Goal: Transaction & Acquisition: Book appointment/travel/reservation

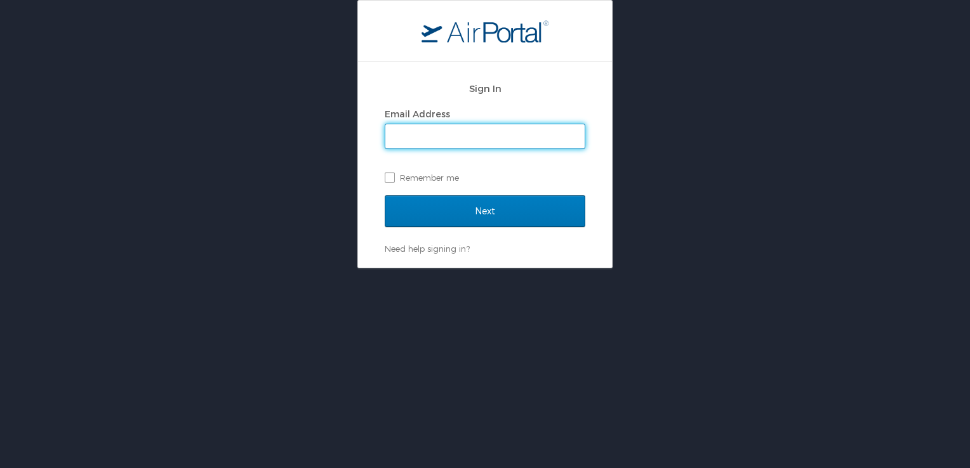
click at [541, 138] on input "Email Address" at bounding box center [484, 136] width 199 height 24
type input "albert.lopez@usfarathane.com"
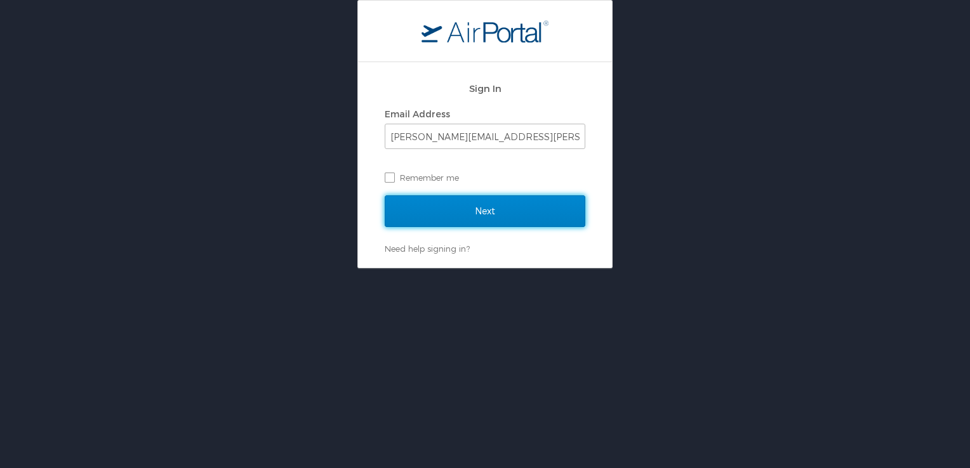
click at [500, 215] on input "Next" at bounding box center [485, 211] width 201 height 32
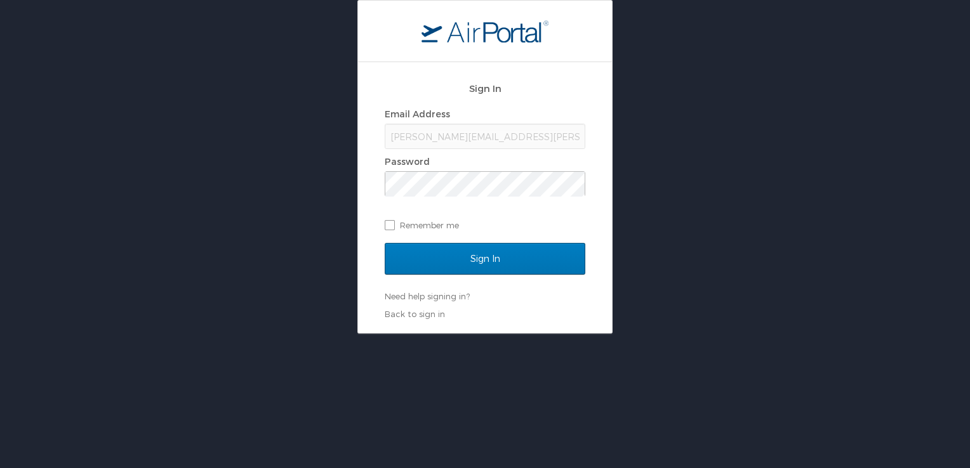
click at [688, 298] on div "Sign In Email Address albert.lopez@usfarathane.com Password Remember me Sign In…" at bounding box center [485, 167] width 970 height 334
click at [392, 227] on label "Remember me" at bounding box center [485, 225] width 201 height 19
click at [392, 227] on input "Remember me" at bounding box center [389, 224] width 8 height 8
checkbox input "true"
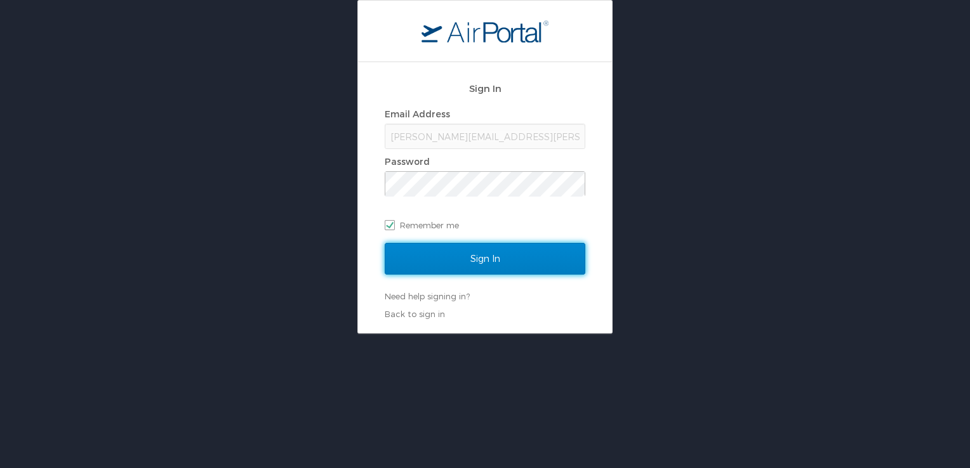
click at [480, 263] on input "Sign In" at bounding box center [485, 259] width 201 height 32
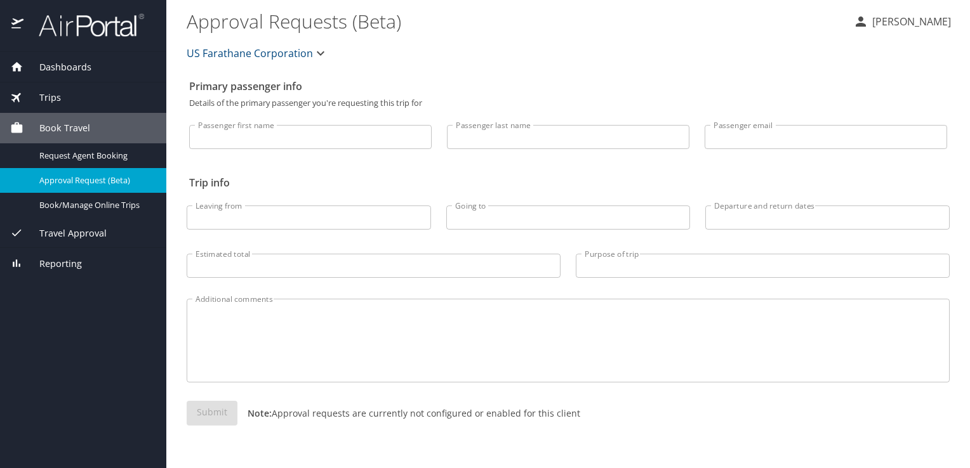
click at [301, 132] on input "Passenger first name" at bounding box center [310, 137] width 242 height 24
type input "Albert"
click at [647, 140] on input "Passenger last name" at bounding box center [568, 137] width 242 height 24
type input ";"
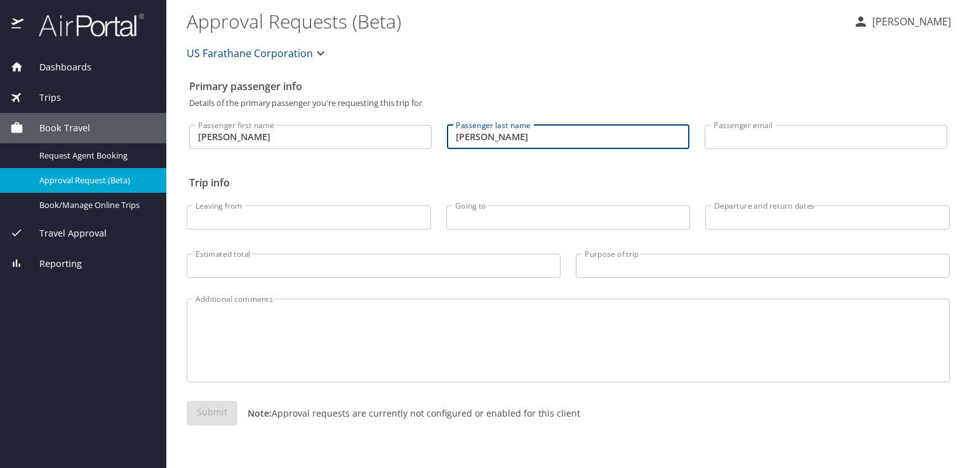
type input "Lopez"
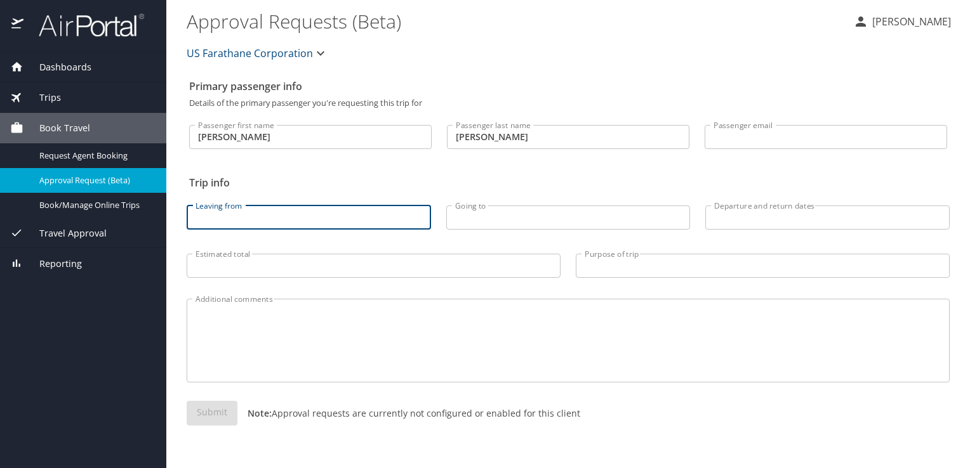
click at [371, 215] on input "Leaving from" at bounding box center [309, 218] width 244 height 24
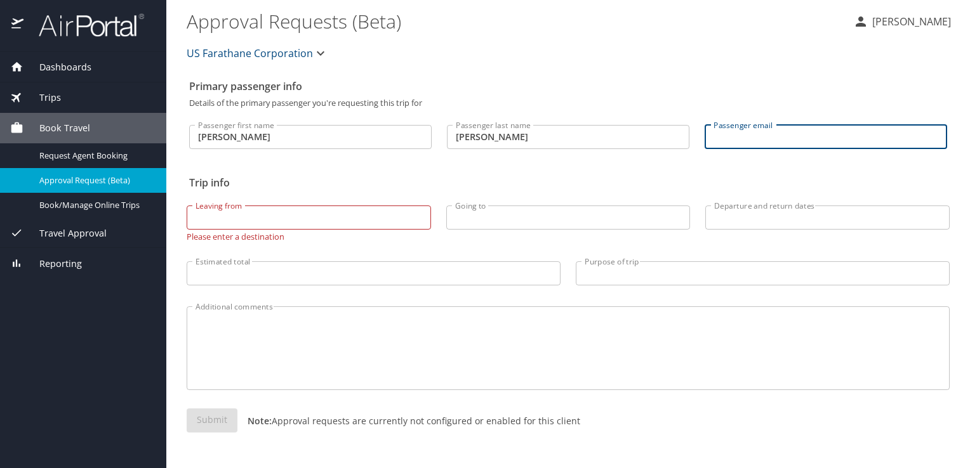
click at [800, 134] on input "Passenger email" at bounding box center [825, 137] width 242 height 24
type input "albert.lopez@usfarathane.com"
click at [360, 221] on input "Leaving from" at bounding box center [309, 218] width 244 height 24
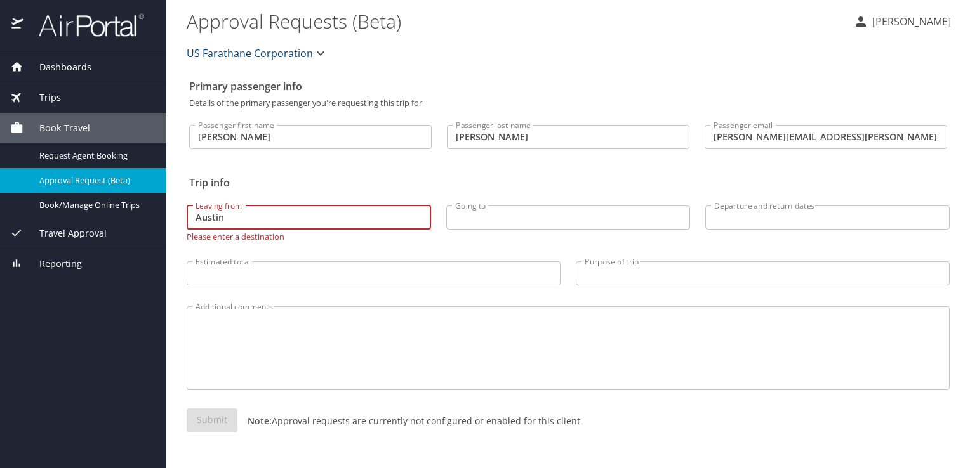
type input "Austin"
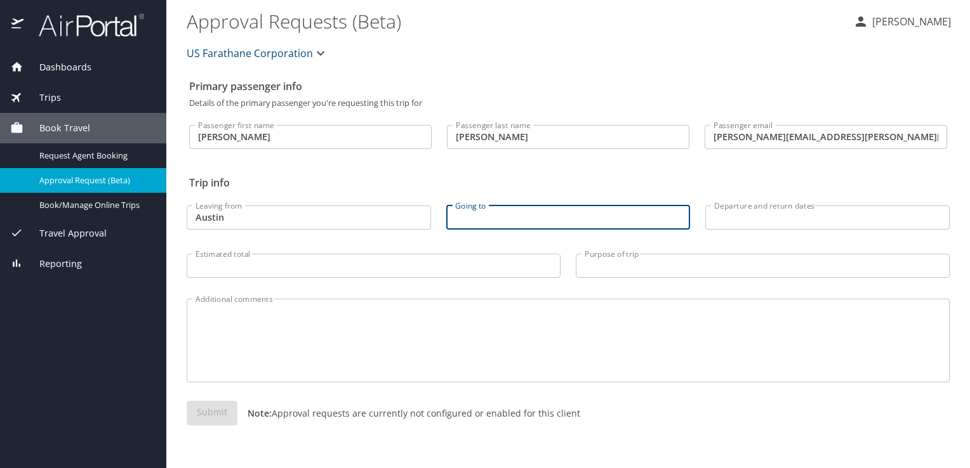
click at [494, 215] on input "Going to" at bounding box center [568, 218] width 244 height 24
type input "Detroit"
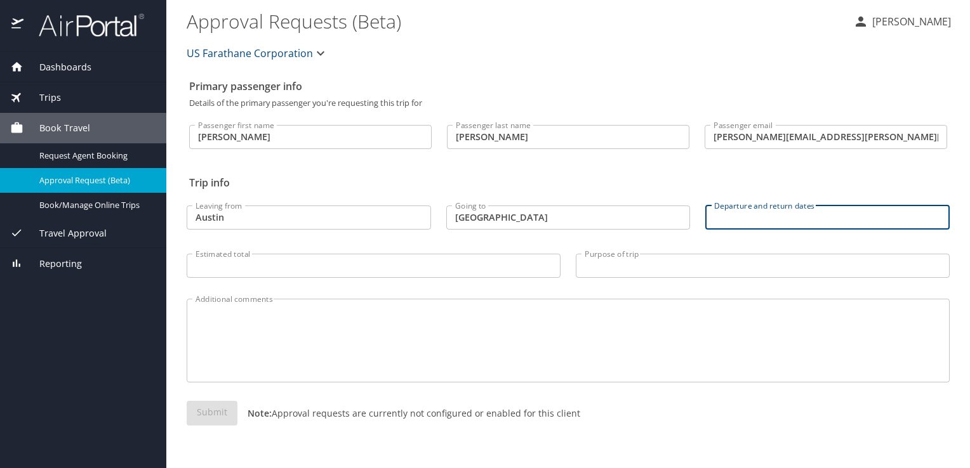
click at [726, 221] on input "Departure and return dates" at bounding box center [827, 218] width 244 height 24
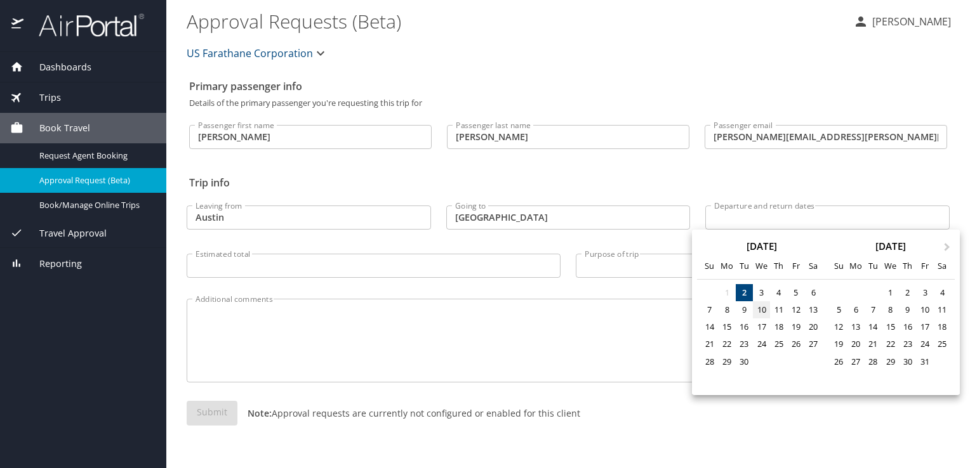
click at [765, 312] on div "10" at bounding box center [761, 309] width 17 height 17
click at [798, 310] on div "12" at bounding box center [795, 309] width 17 height 17
type input "09/10/2025 🠦 09/12/2025"
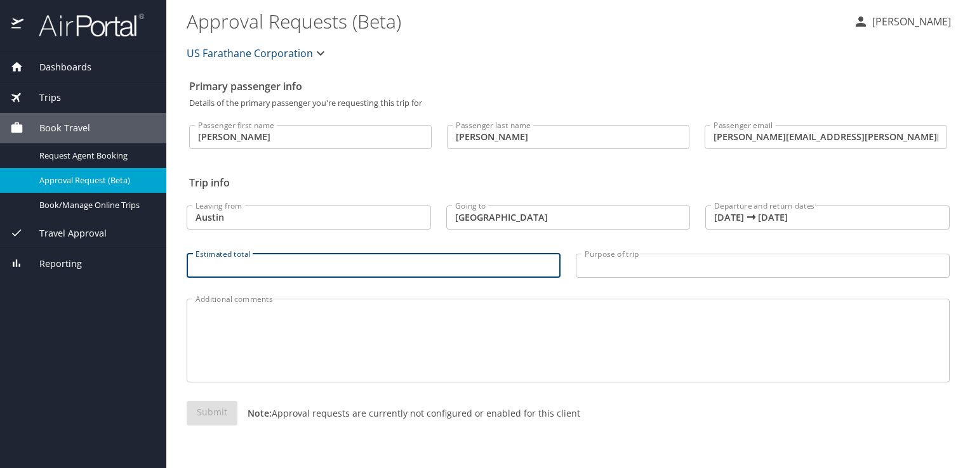
click at [492, 267] on input "Estimated total" at bounding box center [374, 266] width 374 height 24
click at [301, 311] on textarea "Additional comments" at bounding box center [567, 341] width 745 height 60
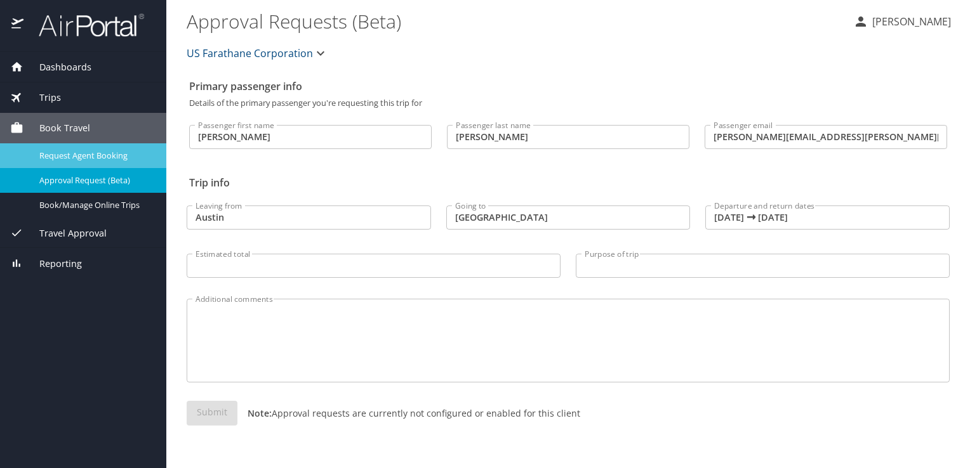
click at [100, 152] on span "Request Agent Booking" at bounding box center [95, 156] width 112 height 12
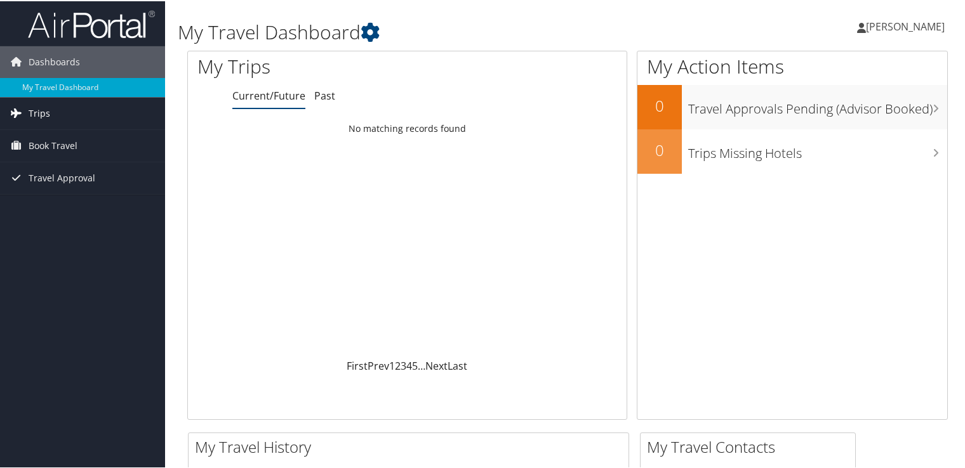
click at [36, 116] on span "Trips" at bounding box center [40, 112] width 22 height 32
click at [36, 114] on span "Trips" at bounding box center [40, 112] width 22 height 32
click at [48, 144] on span "Book Travel" at bounding box center [53, 145] width 49 height 32
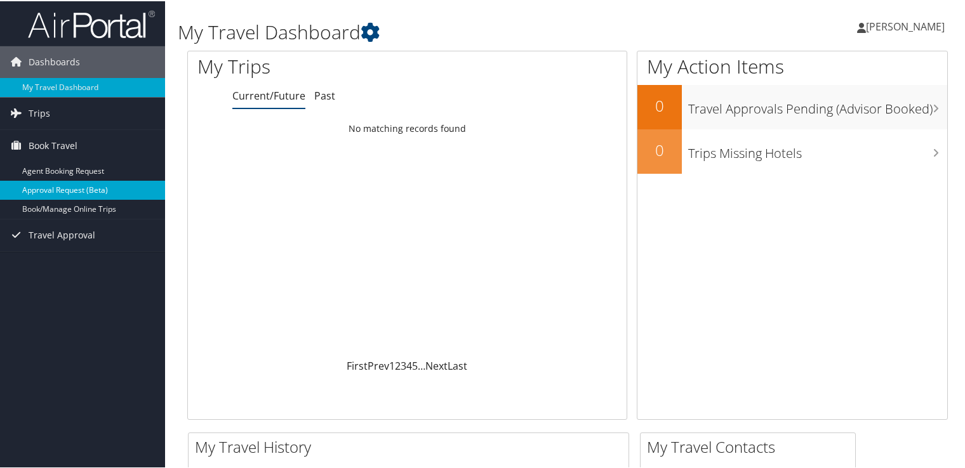
click at [61, 190] on link "Approval Request (Beta)" at bounding box center [82, 189] width 165 height 19
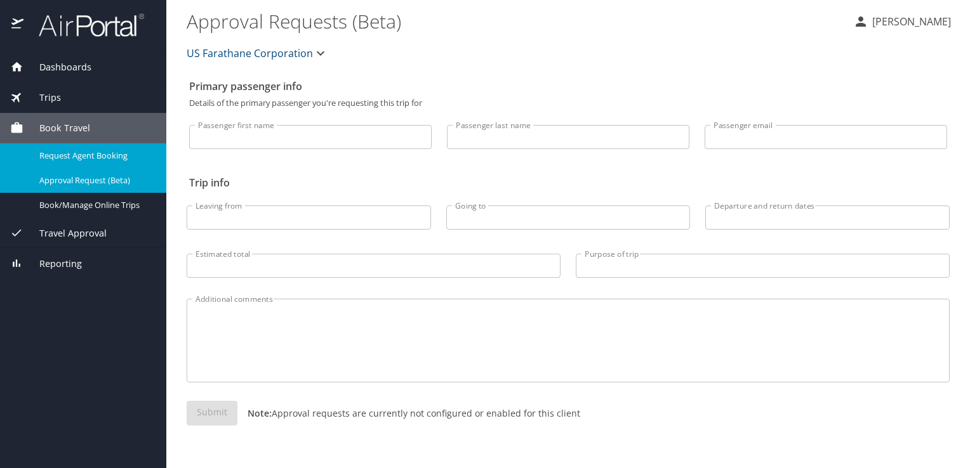
click at [69, 156] on span "Request Agent Booking" at bounding box center [95, 156] width 112 height 12
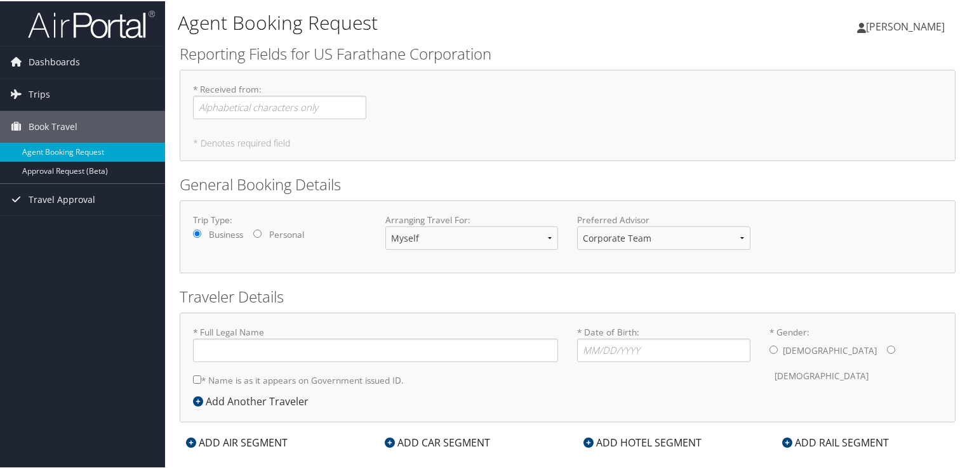
type input "Albert Lopez"
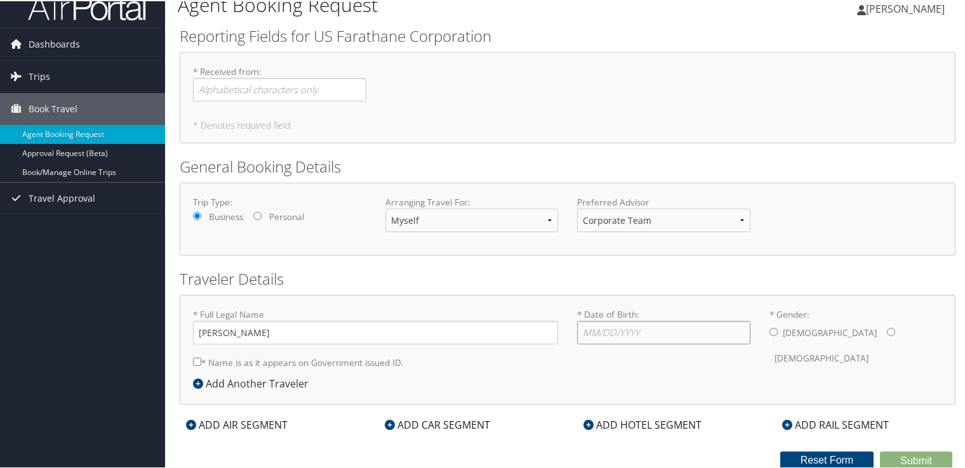
click at [657, 329] on input "* Date of Birth: Invalid Date" at bounding box center [663, 331] width 173 height 23
type input "04/08/1968"
drag, startPoint x: 684, startPoint y: 335, endPoint x: 227, endPoint y: 330, distance: 457.6
click at [228, 307] on form "* Full Legal Name Albert Lopez * Name is as it appears on Government issued ID.…" at bounding box center [567, 307] width 768 height 0
click at [770, 334] on input "* Gender: Male Female" at bounding box center [773, 331] width 8 height 8
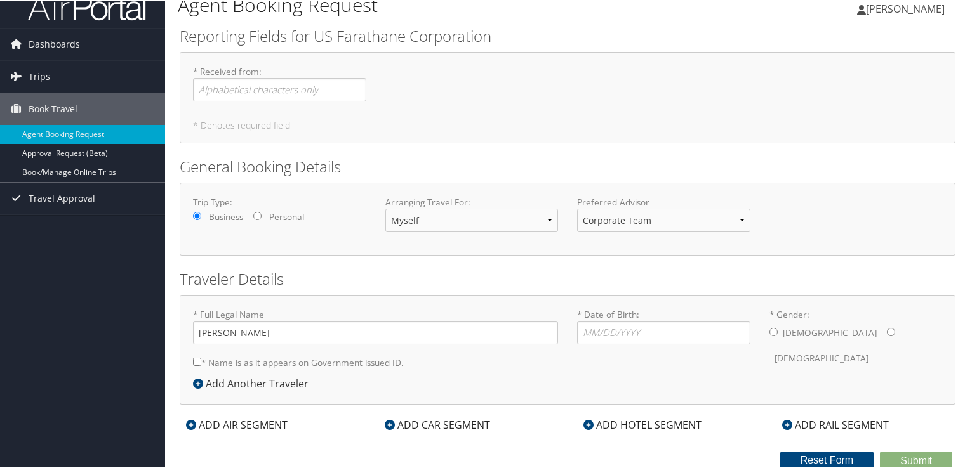
radio input "true"
click at [223, 425] on div "ADD AIR SEGMENT" at bounding box center [237, 423] width 114 height 15
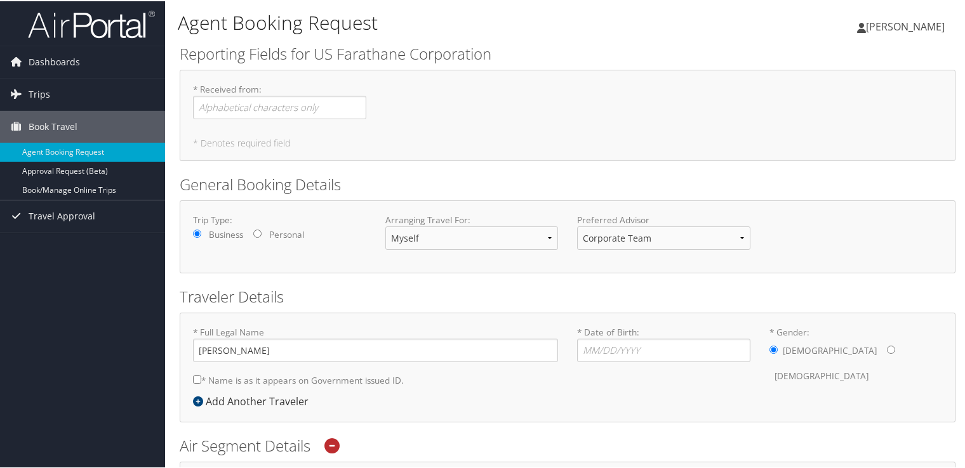
scroll to position [0, 0]
click at [331, 105] on input "* Received from : Required" at bounding box center [279, 106] width 173 height 23
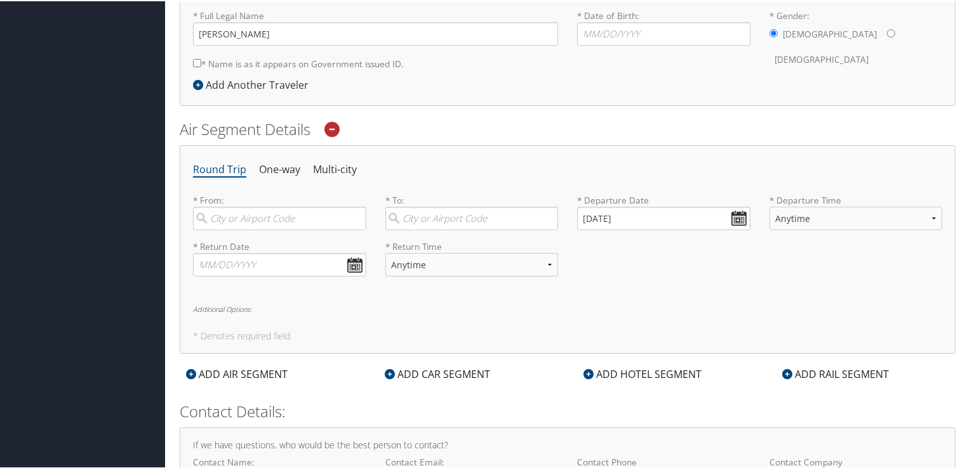
scroll to position [317, 0]
click at [300, 216] on input "search" at bounding box center [279, 216] width 173 height 23
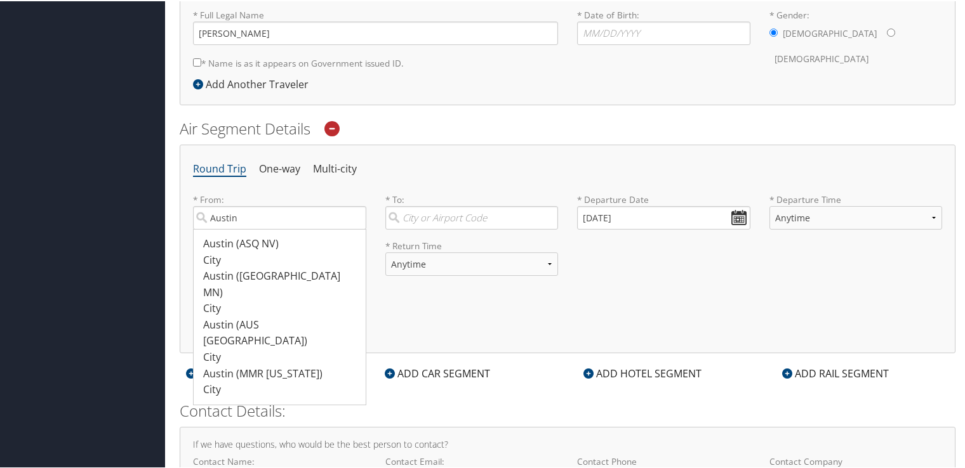
click at [242, 316] on div "Austin (AUS TX)" at bounding box center [281, 332] width 156 height 32
click at [242, 228] on input "Austin" at bounding box center [279, 216] width 173 height 23
type input "Austin (AUS TX)"
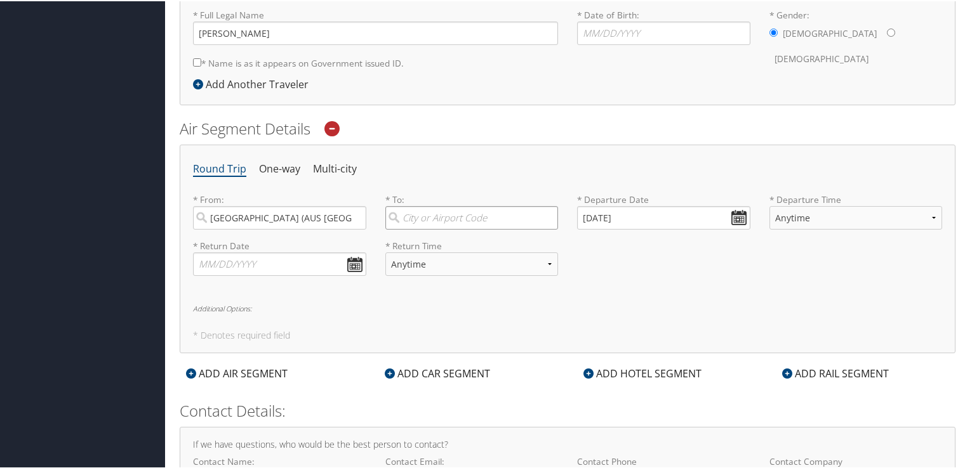
click at [490, 217] on input "search" at bounding box center [471, 216] width 173 height 23
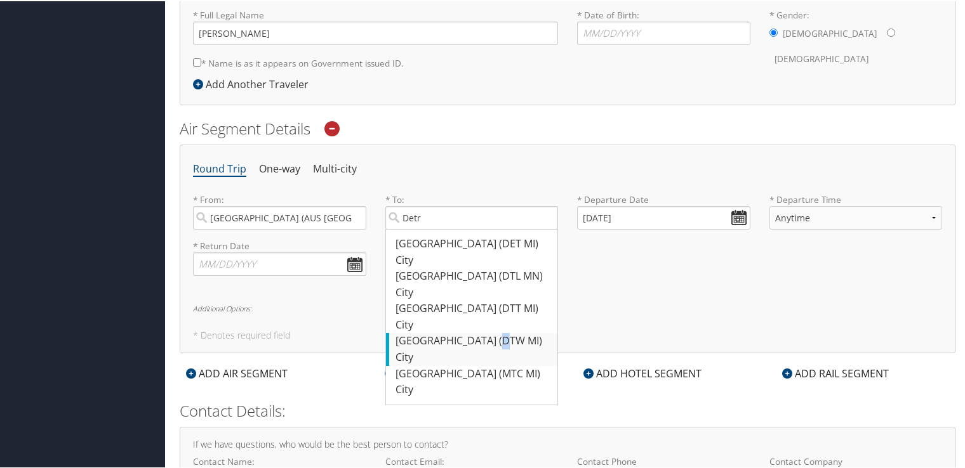
click at [434, 338] on div "Detroit (DTW MI)" at bounding box center [473, 340] width 156 height 17
click at [434, 228] on input "Detr" at bounding box center [471, 216] width 173 height 23
type input "Detroit (DTW MI)"
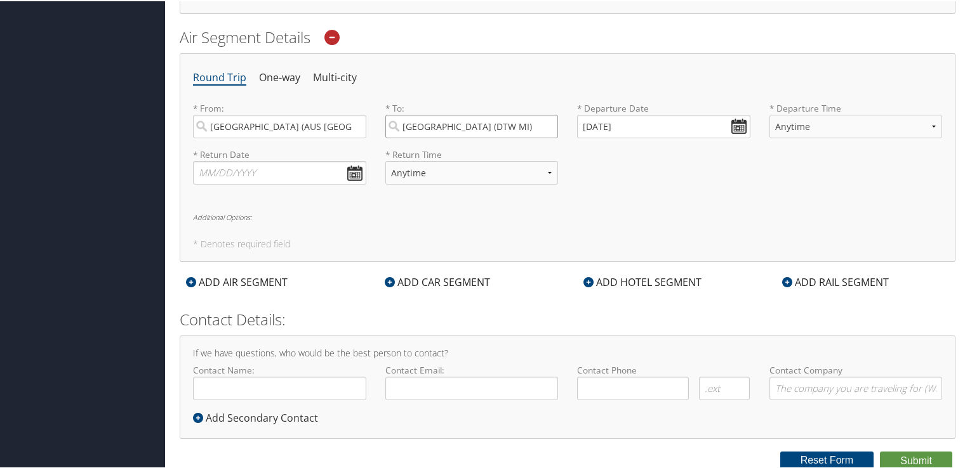
scroll to position [282, 0]
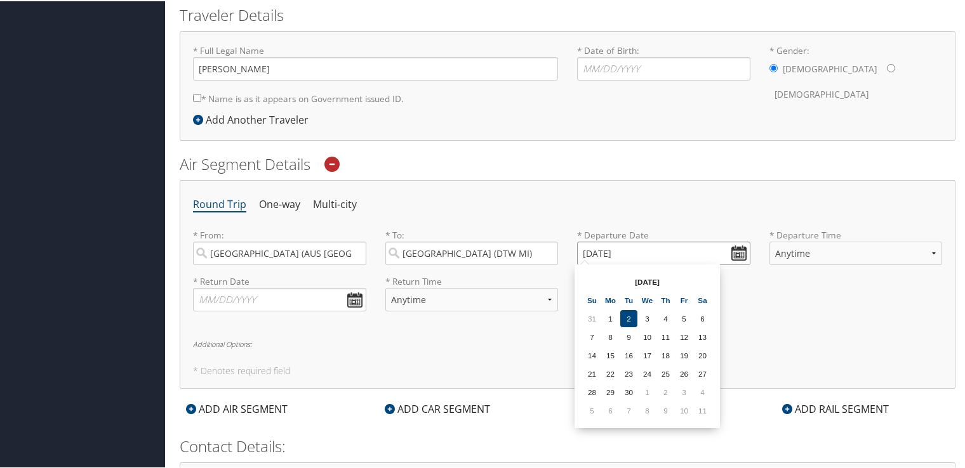
click at [734, 252] on input "09/02/2025" at bounding box center [663, 252] width 173 height 23
click at [645, 338] on td "10" at bounding box center [646, 335] width 17 height 17
type input "09/10/2025"
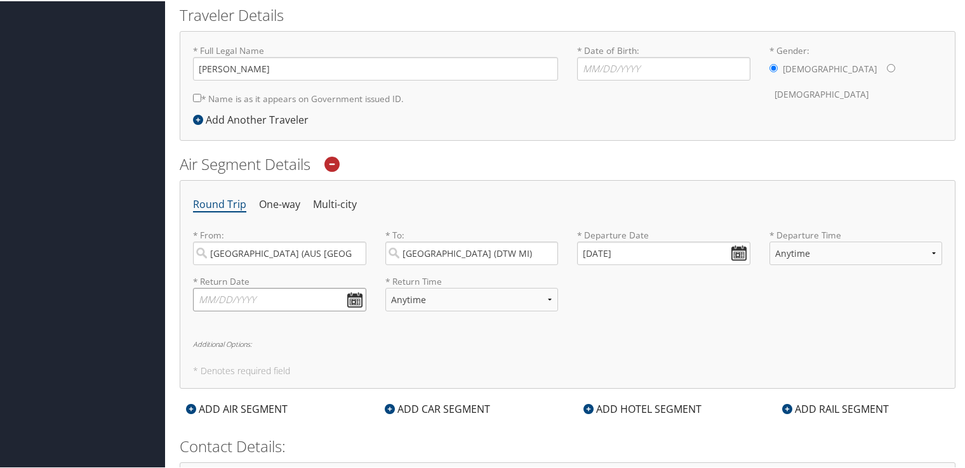
click at [354, 301] on input "text" at bounding box center [279, 298] width 173 height 23
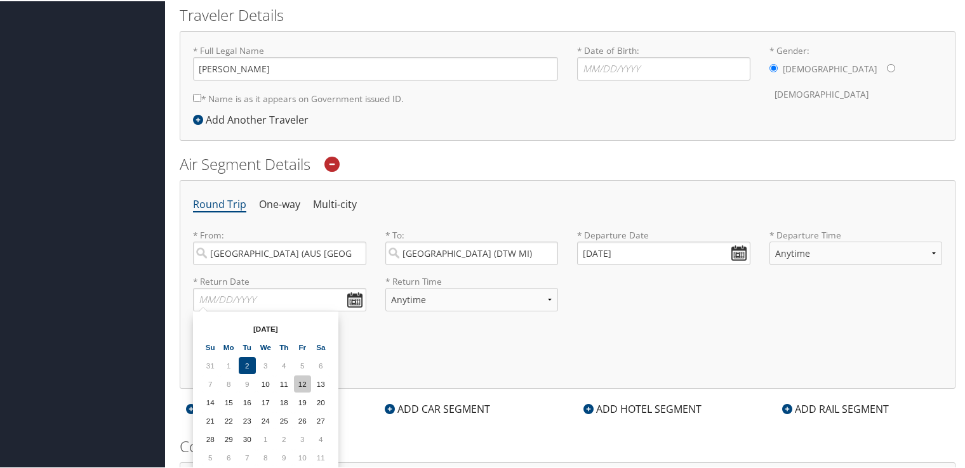
click at [302, 383] on td "12" at bounding box center [302, 382] width 17 height 17
type input "09/12/2025"
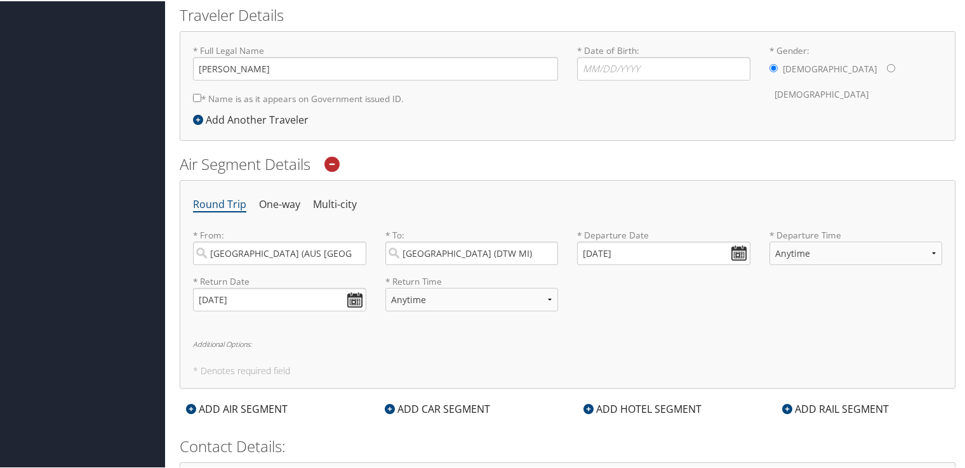
scroll to position [345, 0]
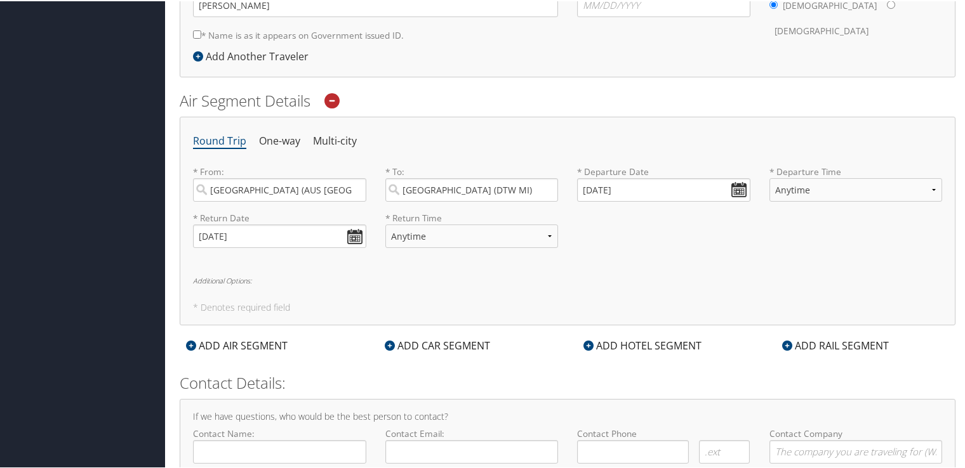
click at [236, 276] on h6 "Additional Options:" at bounding box center [567, 279] width 749 height 7
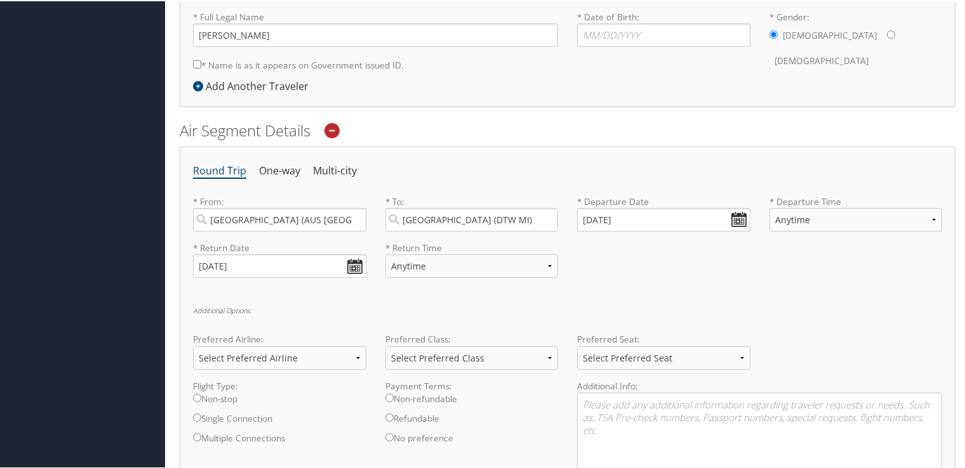
scroll to position [317, 0]
click at [929, 219] on select "Anytime Early Morning (5AM-7AM) Morning (7AM-12PM) Afternoon (12PM-5PM) Evening…" at bounding box center [855, 216] width 173 height 23
click at [930, 215] on select "Anytime Early Morning (5AM-7AM) Morning (7AM-12PM) Afternoon (12PM-5PM) Evening…" at bounding box center [855, 216] width 173 height 23
click at [548, 265] on select "Anytime Early Morning (5AM-7AM) Morning (7AM-12PM) Afternoon (12PM-5PM) Evening…" at bounding box center [471, 262] width 173 height 23
select select "8:00 PM"
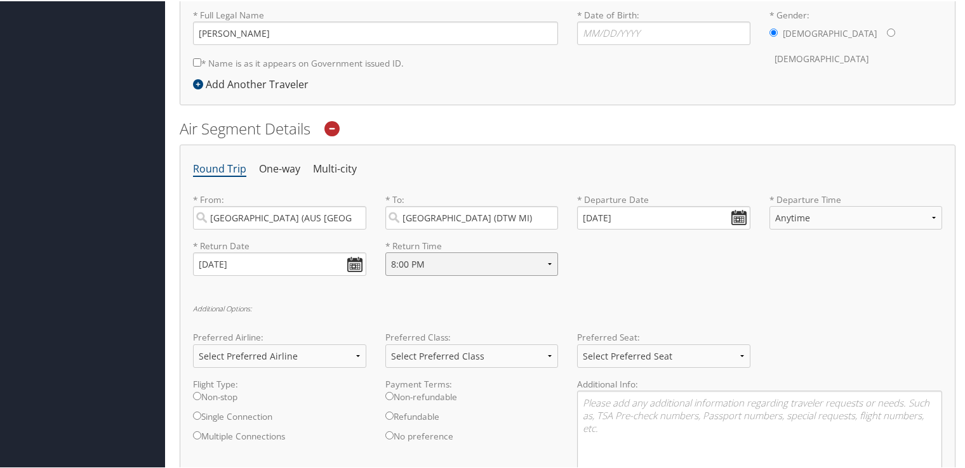
click at [385, 251] on select "Anytime Early Morning (5AM-7AM) Morning (7AM-12PM) Afternoon (12PM-5PM) Evening…" at bounding box center [471, 262] width 173 height 23
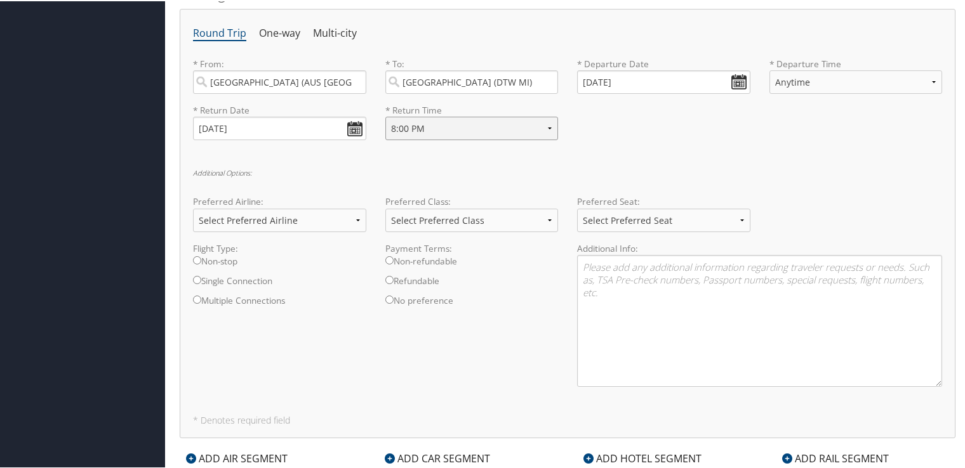
scroll to position [508, 0]
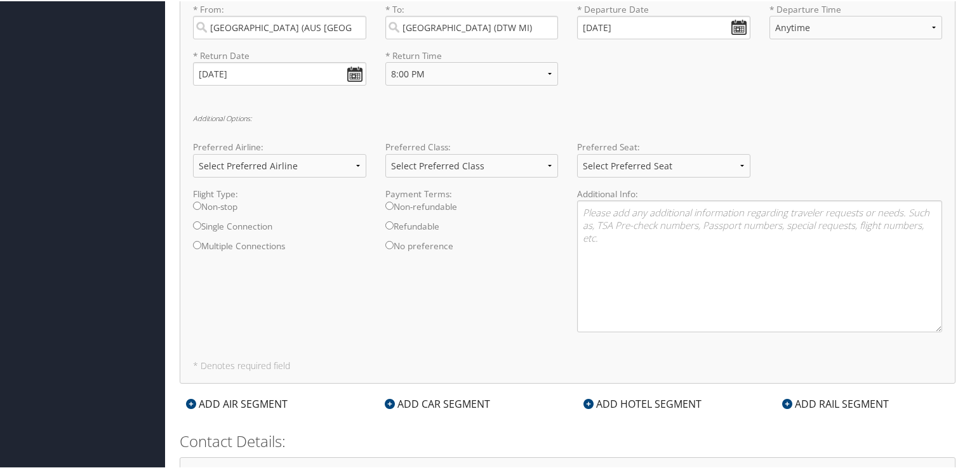
click at [199, 204] on input "Non-stop" at bounding box center [197, 205] width 8 height 8
radio input "true"
click at [355, 165] on select "Select Preferred Airline Delta United Airlines American Airlines Southwest Airl…" at bounding box center [279, 164] width 173 height 23
click at [355, 164] on select "Select Preferred Airline Delta United Airlines American Airlines Southwest Airl…" at bounding box center [279, 164] width 173 height 23
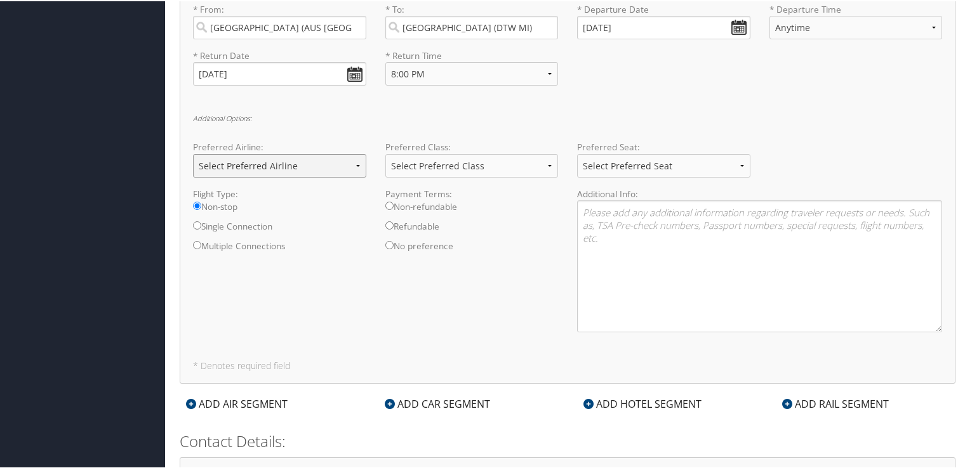
click at [355, 164] on select "Select Preferred Airline Delta United Airlines American Airlines Southwest Airl…" at bounding box center [279, 164] width 173 height 23
click at [737, 166] on select "Select Preferred Seat Aisle Window Middle" at bounding box center [663, 164] width 173 height 23
select select "Window"
click at [577, 153] on select "Select Preferred Seat Aisle Window Middle" at bounding box center [663, 164] width 173 height 23
click at [355, 169] on select "Select Preferred Airline Delta United Airlines American Airlines Southwest Airl…" at bounding box center [279, 164] width 173 height 23
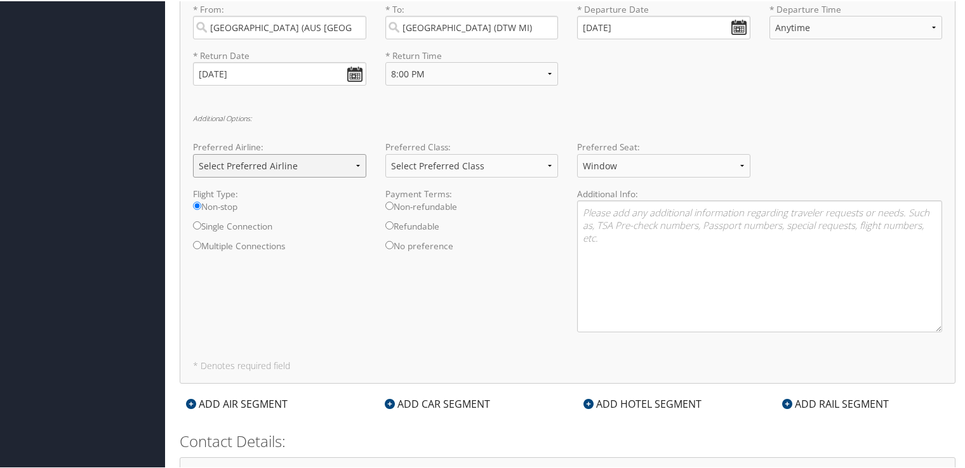
click at [193, 153] on select "Select Preferred Airline Delta United Airlines American Airlines Southwest Airl…" at bounding box center [279, 164] width 173 height 23
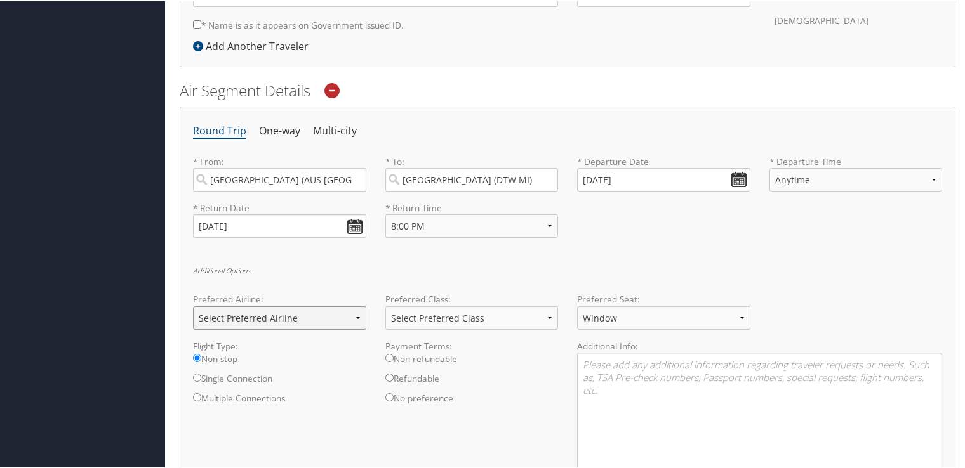
scroll to position [185, 0]
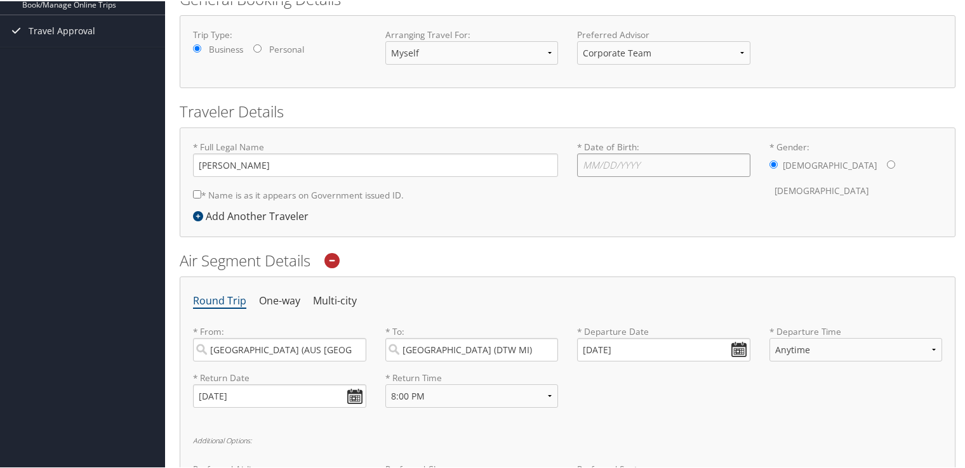
click at [644, 161] on input "* Date of Birth: Invalid Date" at bounding box center [663, 163] width 173 height 23
type input "04/08/1968"
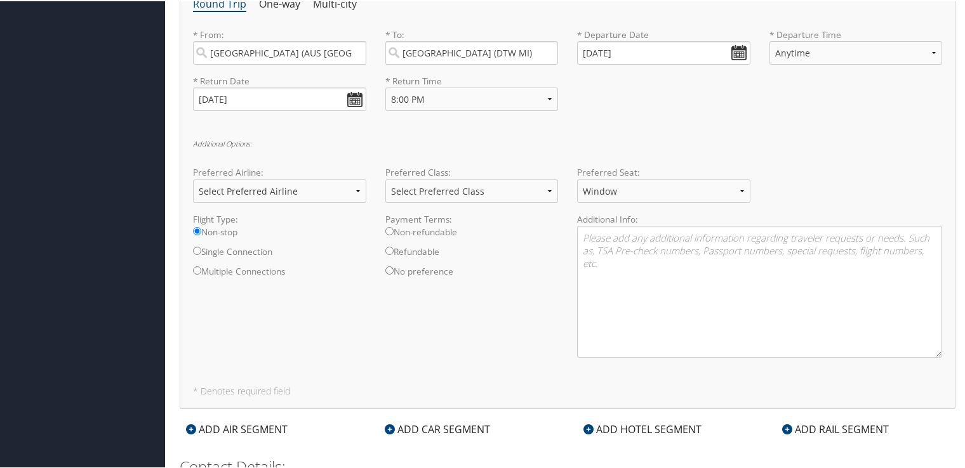
scroll to position [630, 0]
